Goal: Task Accomplishment & Management: Manage account settings

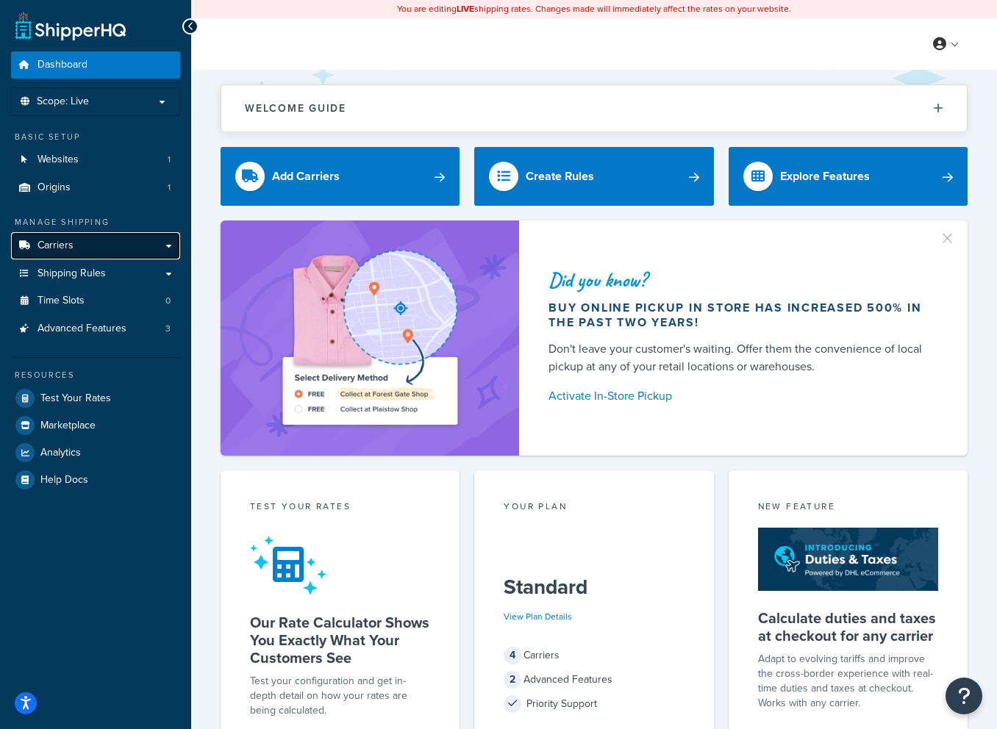
click at [74, 250] on link "Carriers" at bounding box center [95, 245] width 169 height 27
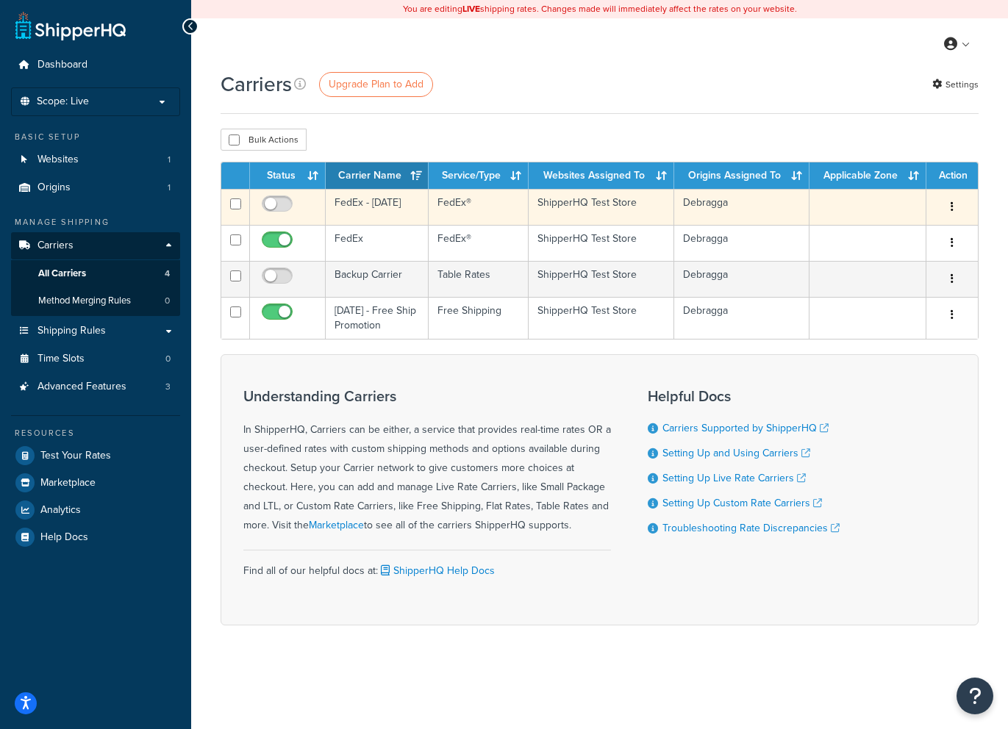
click at [954, 210] on button "button" at bounding box center [951, 207] width 21 height 24
click at [911, 229] on link "Edit" at bounding box center [892, 238] width 116 height 30
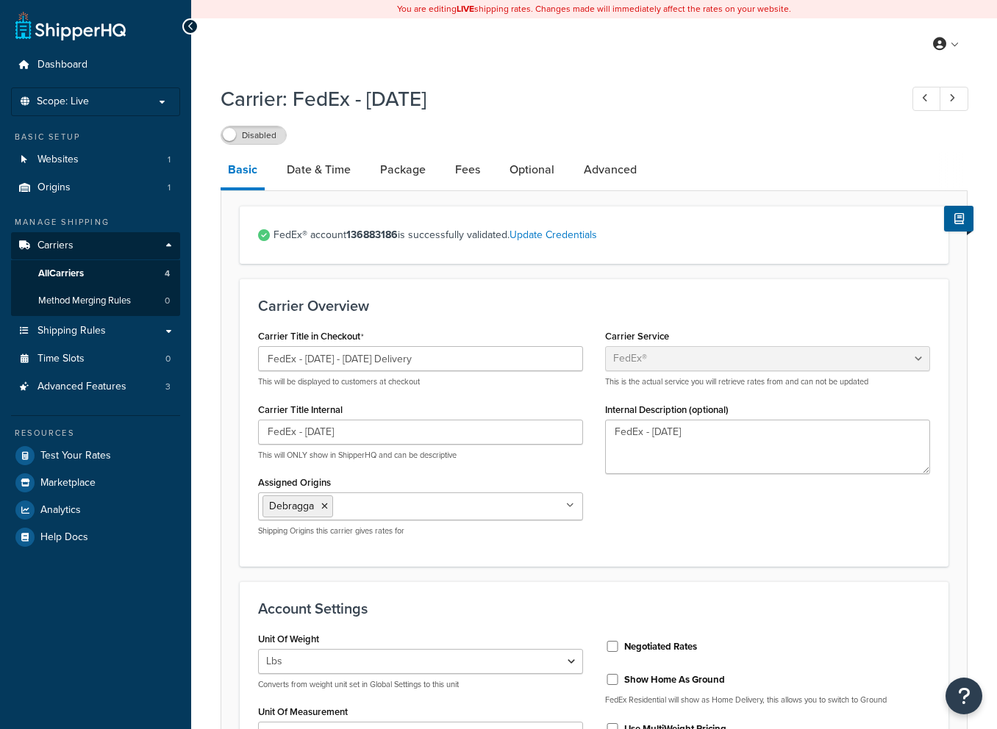
select select "fedEx"
select select "REGULAR_PICKUP"
select select "YOUR_PACKAGING"
click at [310, 177] on link "Date & Time" at bounding box center [318, 169] width 79 height 35
select select "yMd"
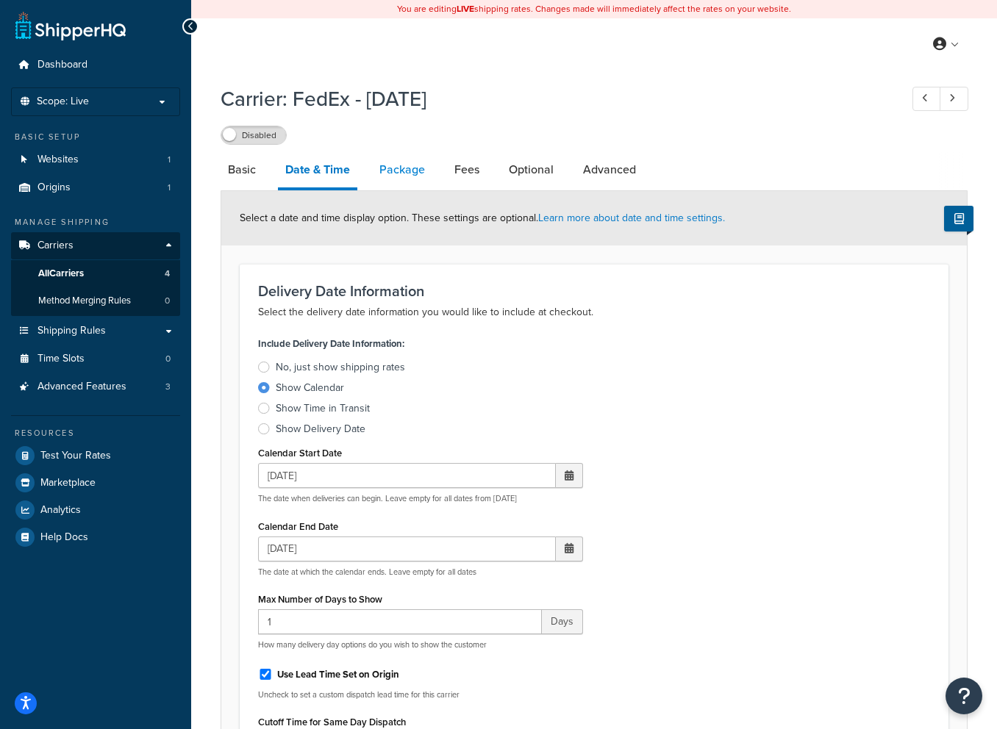
click at [393, 171] on link "Package" at bounding box center [402, 169] width 60 height 35
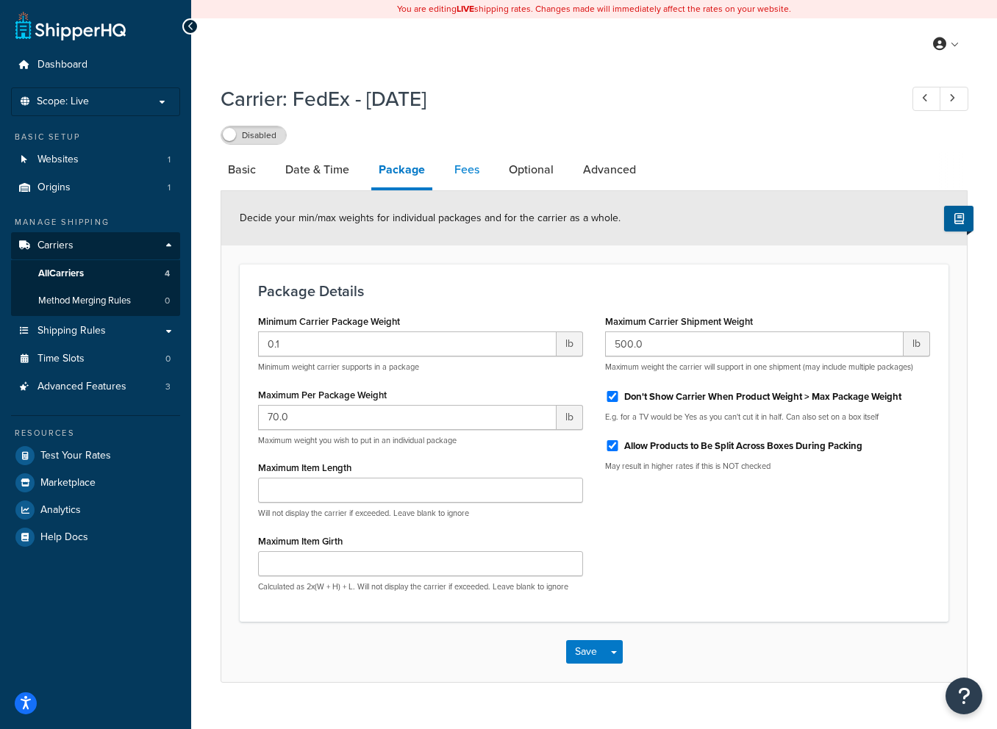
click at [474, 175] on link "Fees" at bounding box center [467, 169] width 40 height 35
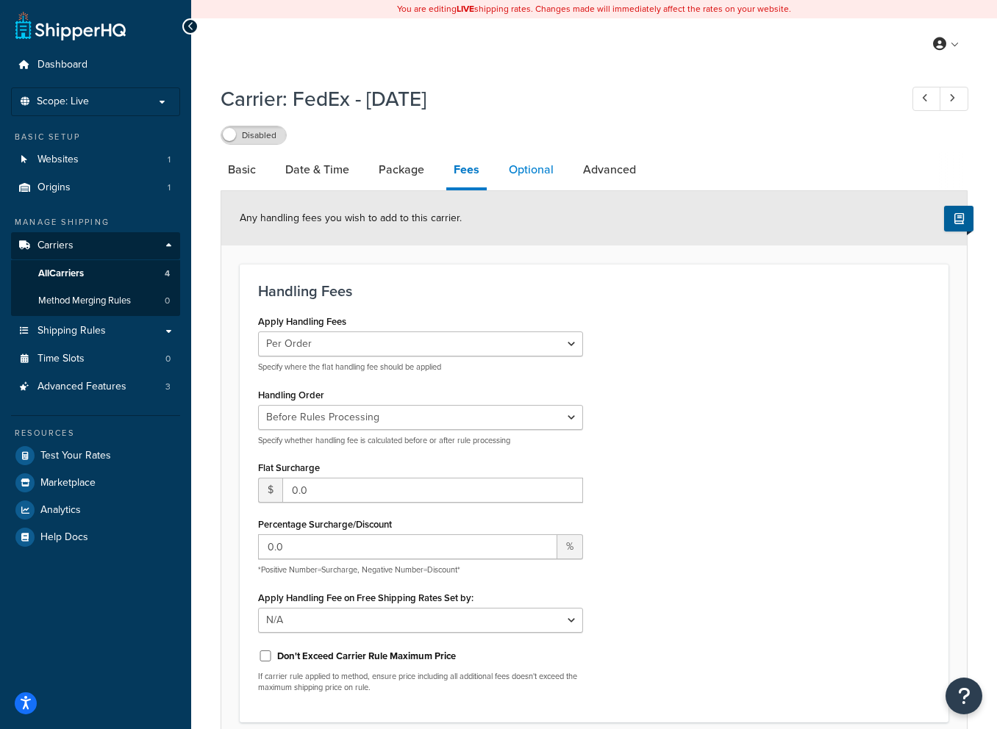
click at [517, 171] on link "Optional" at bounding box center [531, 169] width 60 height 35
select select "40463"
select select "business"
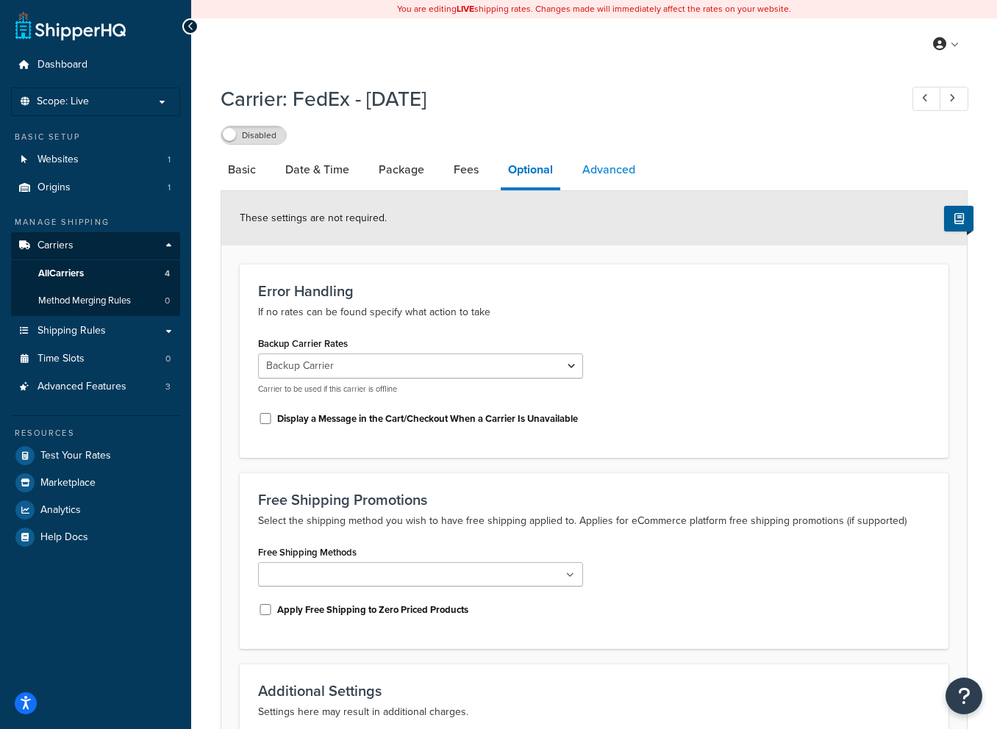
click at [607, 171] on link "Advanced" at bounding box center [609, 169] width 68 height 35
select select "false"
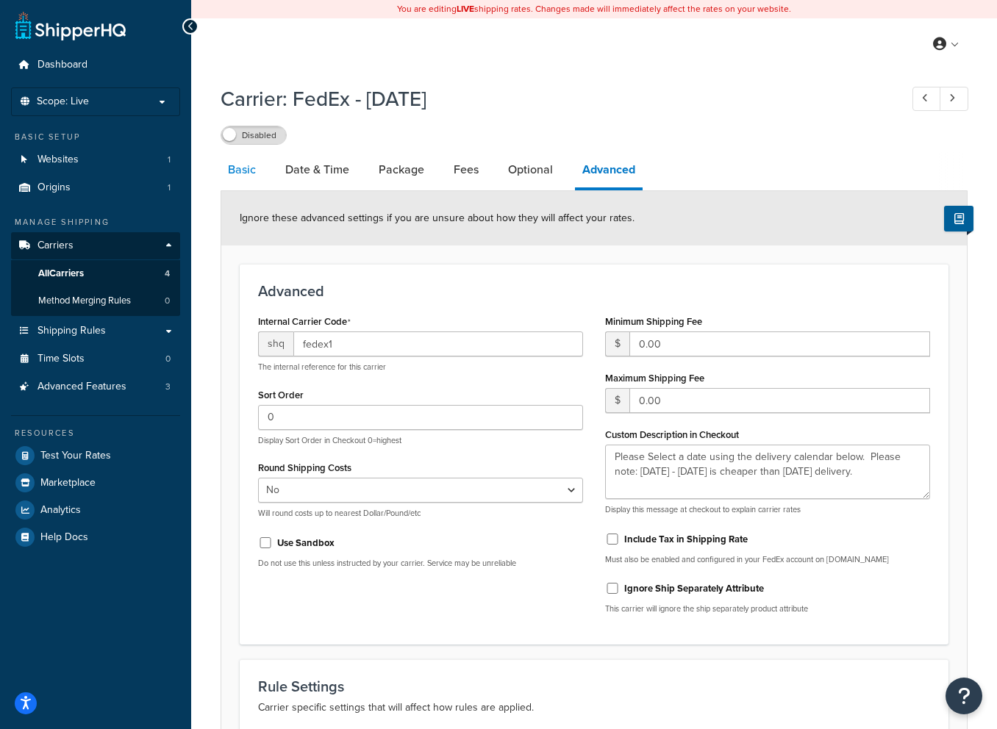
click at [242, 170] on link "Basic" at bounding box center [241, 169] width 43 height 35
select select "fedEx"
select select "REGULAR_PICKUP"
select select "YOUR_PACKAGING"
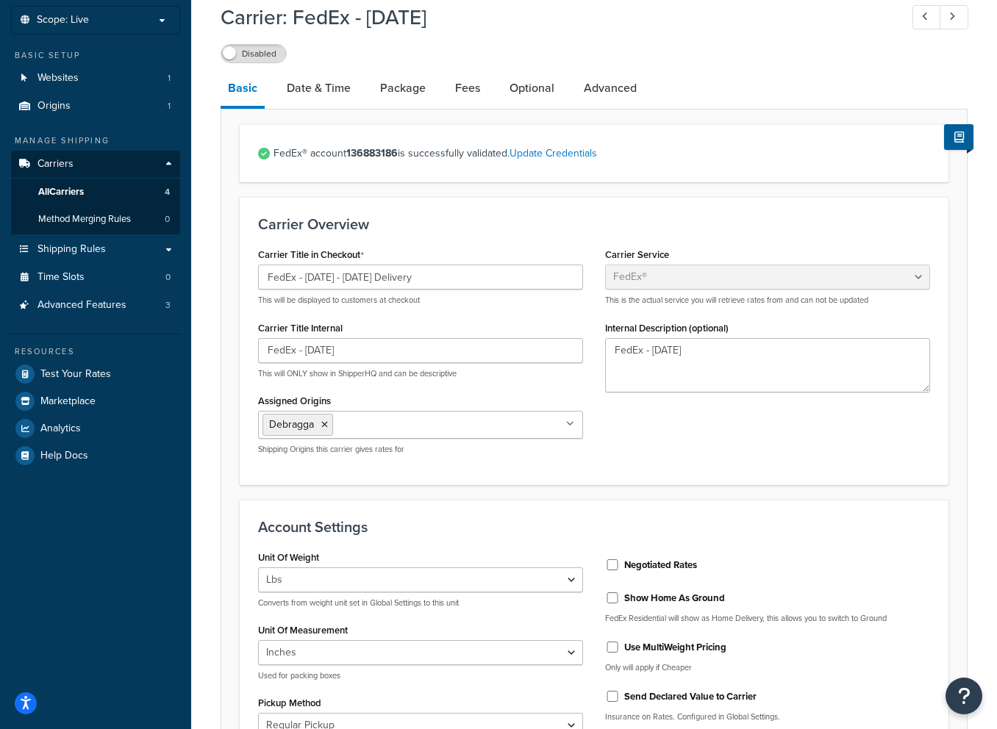
scroll to position [74, 0]
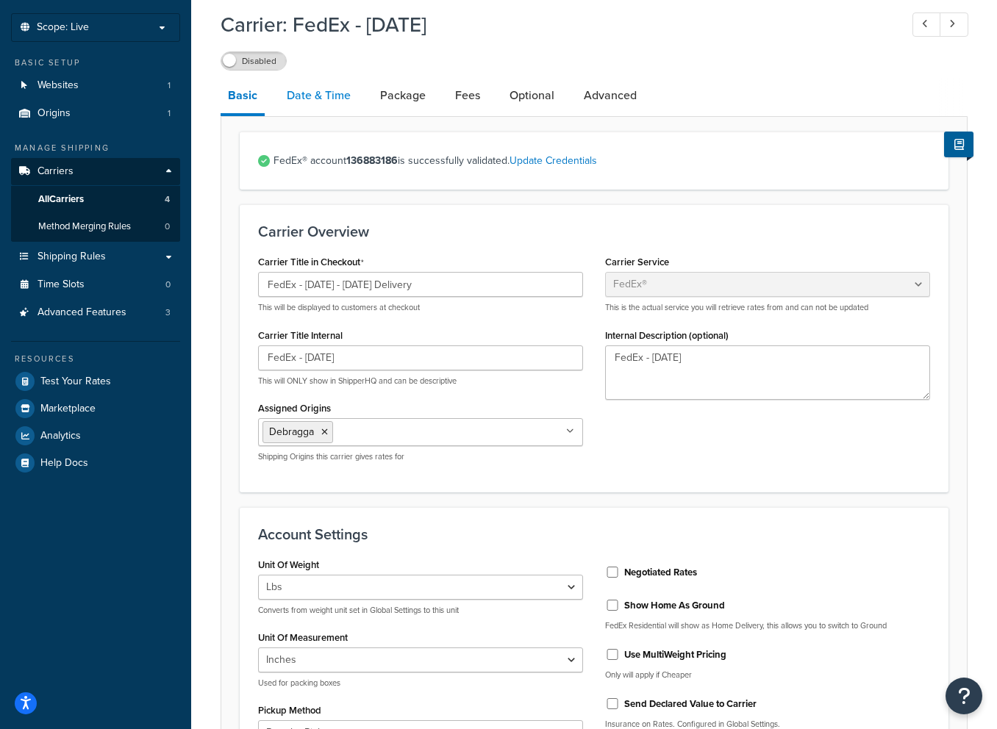
click at [316, 100] on link "Date & Time" at bounding box center [318, 95] width 79 height 35
select select "yMd"
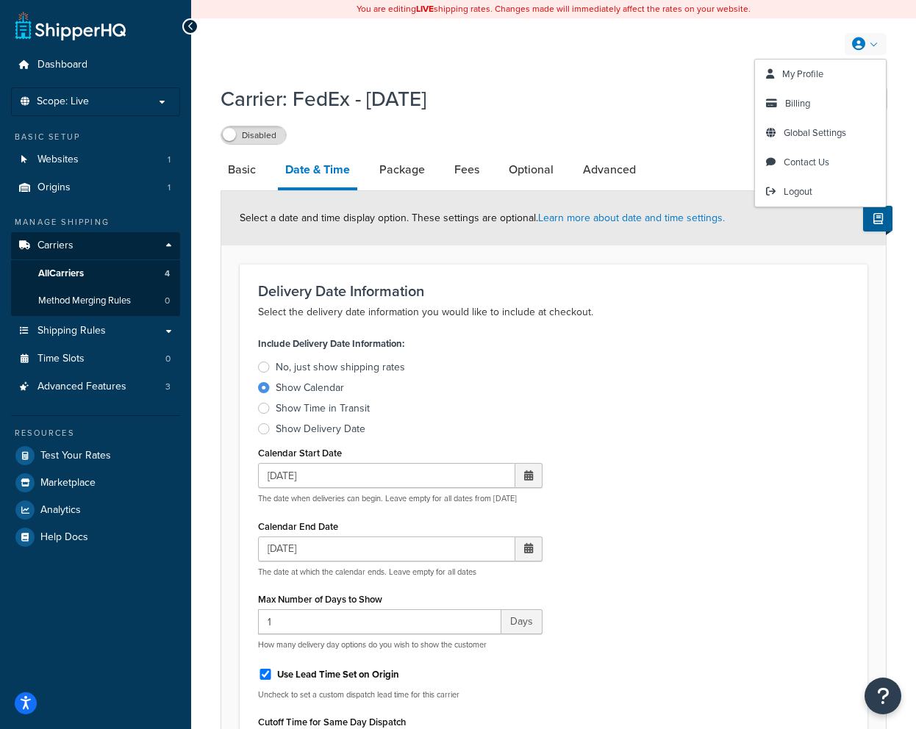
click at [875, 47] on link at bounding box center [865, 44] width 42 height 22
click at [802, 190] on span "Logout" at bounding box center [797, 191] width 29 height 14
